Goal: Task Accomplishment & Management: Use online tool/utility

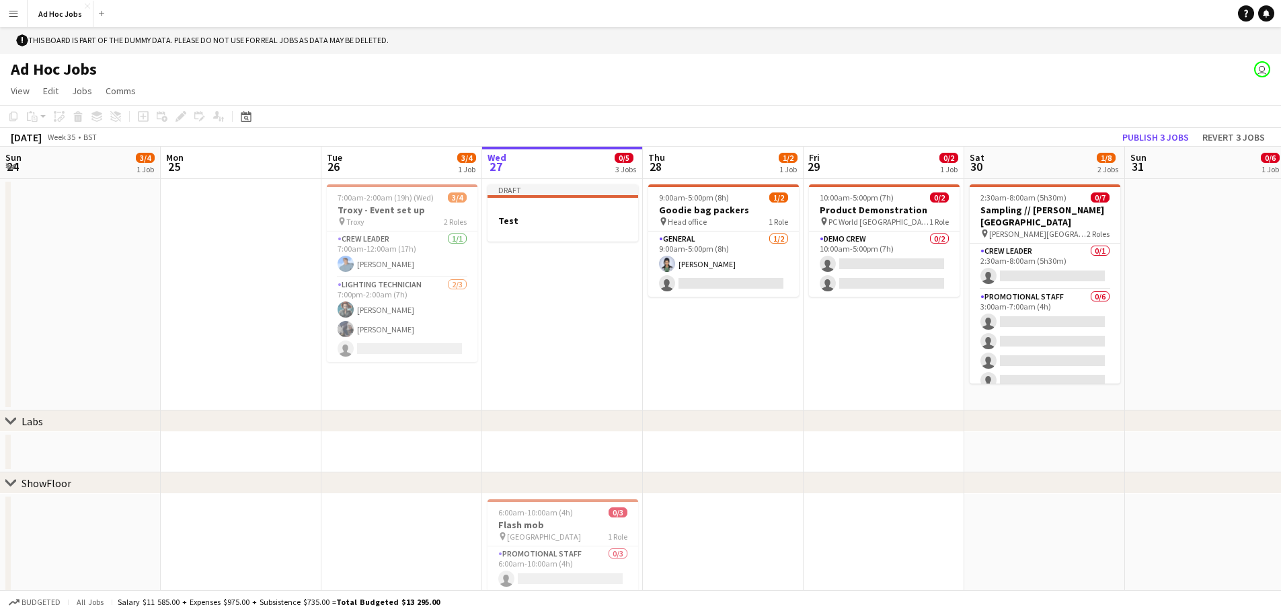
scroll to position [0, 321]
